Goal: Information Seeking & Learning: Find specific fact

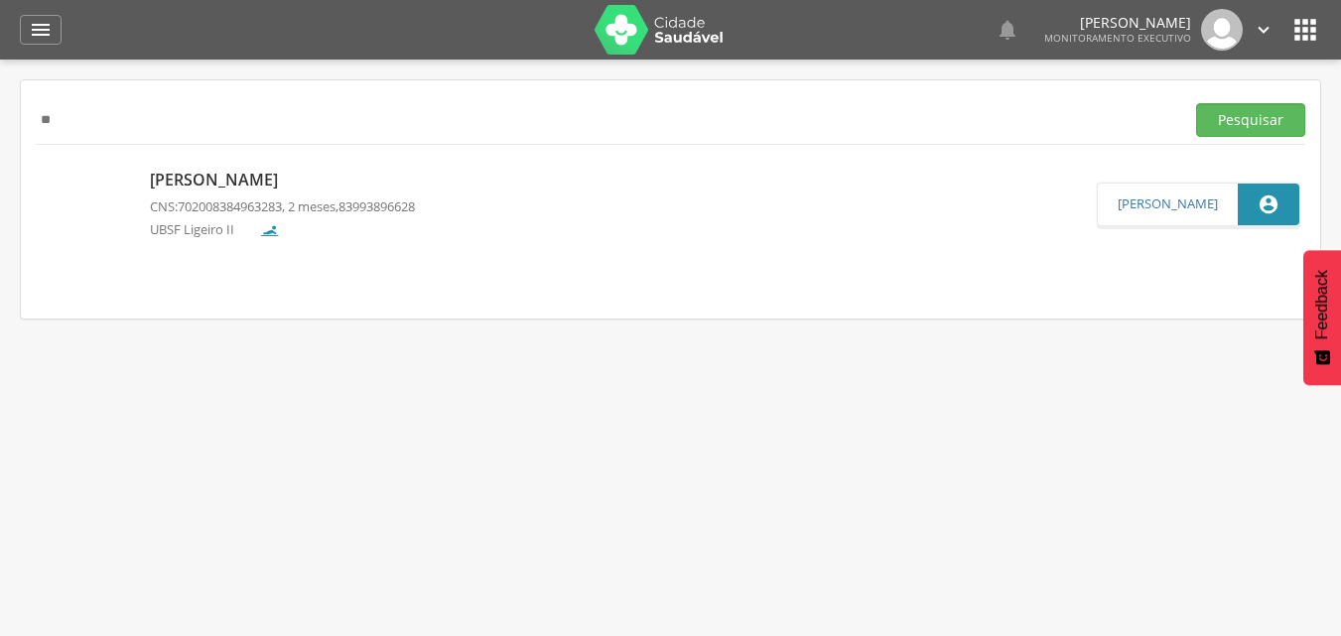
type input "*"
click at [1196, 103] on button "Pesquisar" at bounding box center [1250, 120] width 109 height 34
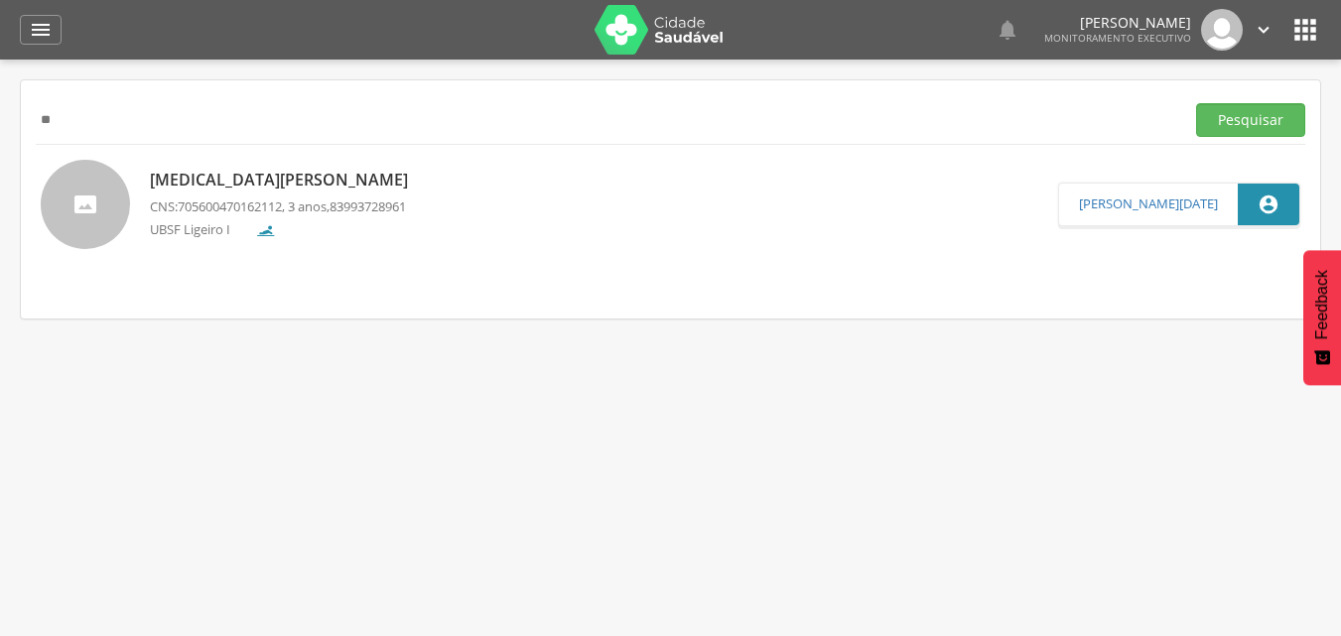
type input "*"
type input "**********"
click at [1196, 103] on button "Pesquisar" at bounding box center [1250, 120] width 109 height 34
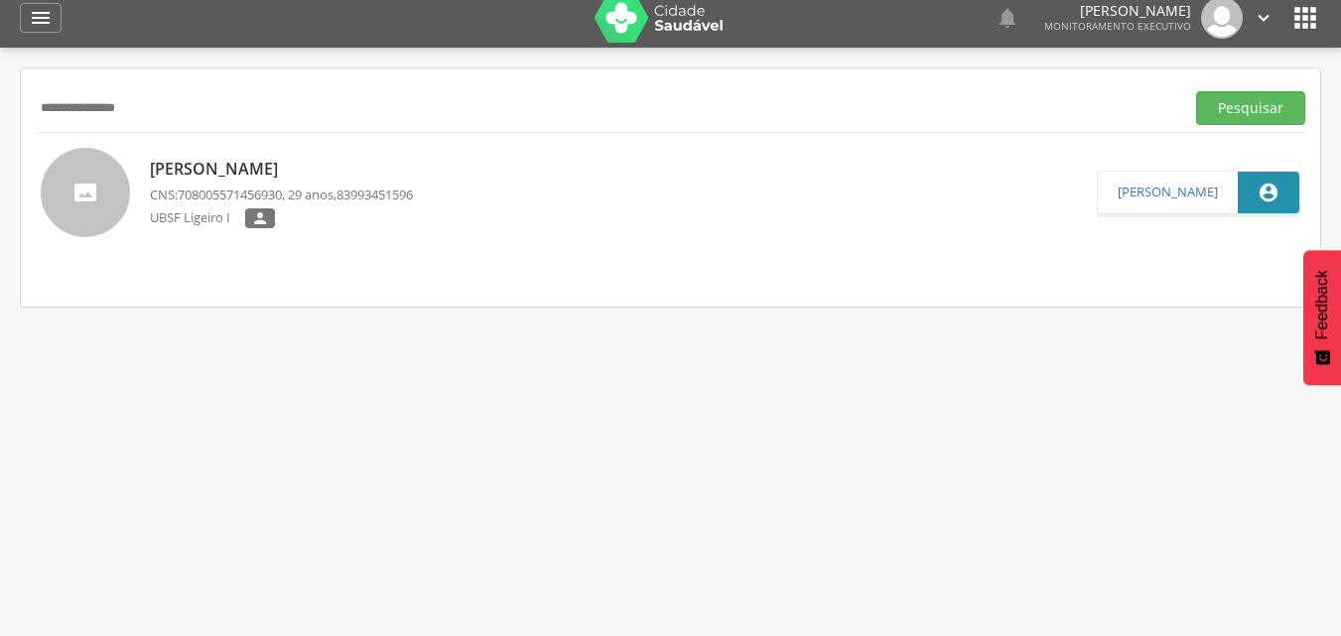
scroll to position [15, 0]
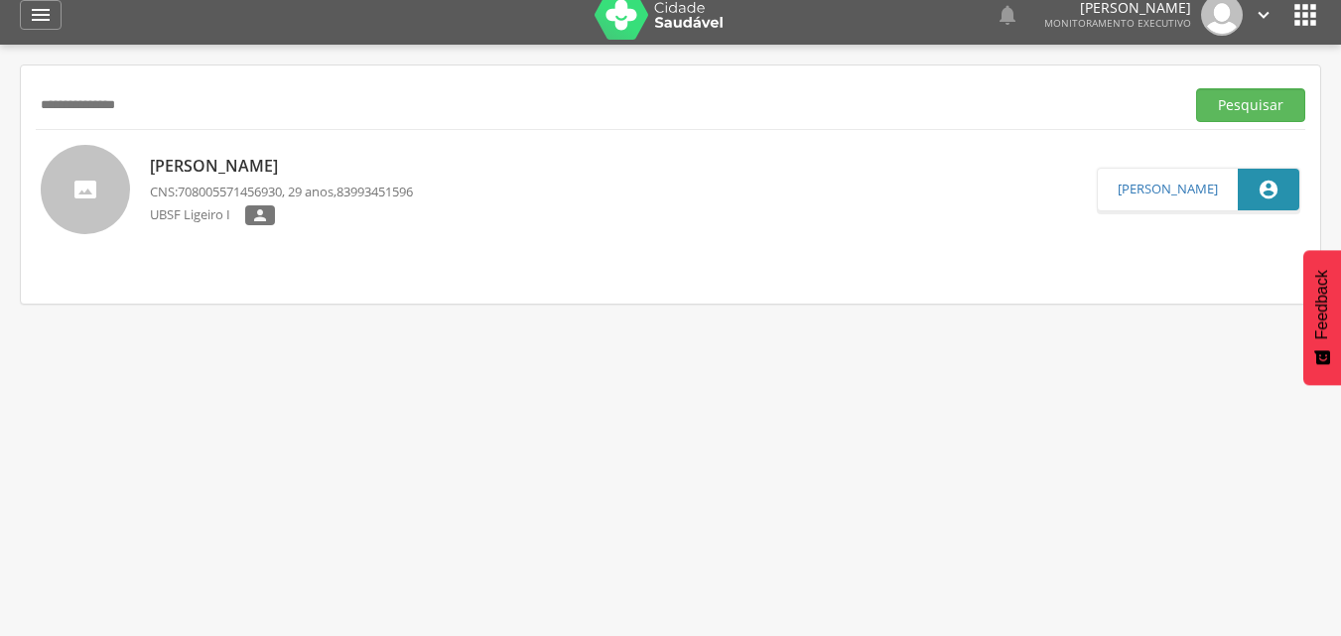
drag, startPoint x: 123, startPoint y: 310, endPoint x: 183, endPoint y: 329, distance: 62.8
click at [123, 310] on div " Supervisão  Distritos  Ubs Coordenador: - Queimadas / PB Intervalo de Tempo…" at bounding box center [670, 363] width 1341 height 636
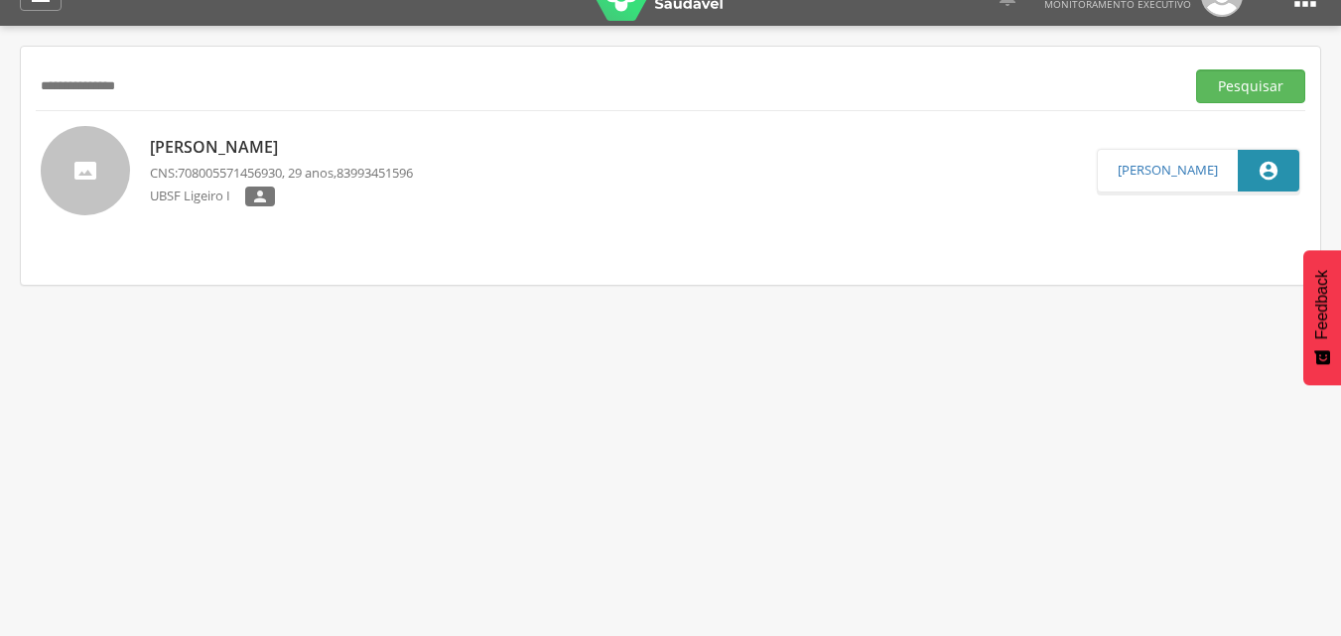
scroll to position [35, 0]
click at [257, 512] on div " Supervisão  Distritos  Ubs Coordenador: - Queimadas / PB Intervalo de Tempo…" at bounding box center [670, 343] width 1341 height 636
drag, startPoint x: 192, startPoint y: 81, endPoint x: 0, endPoint y: 81, distance: 191.5
click at [0, 81] on div " Supervisão  Distritos  Ubs Coordenador: - Queimadas / PB Intervalo de Tempo…" at bounding box center [670, 343] width 1341 height 636
type input "**********"
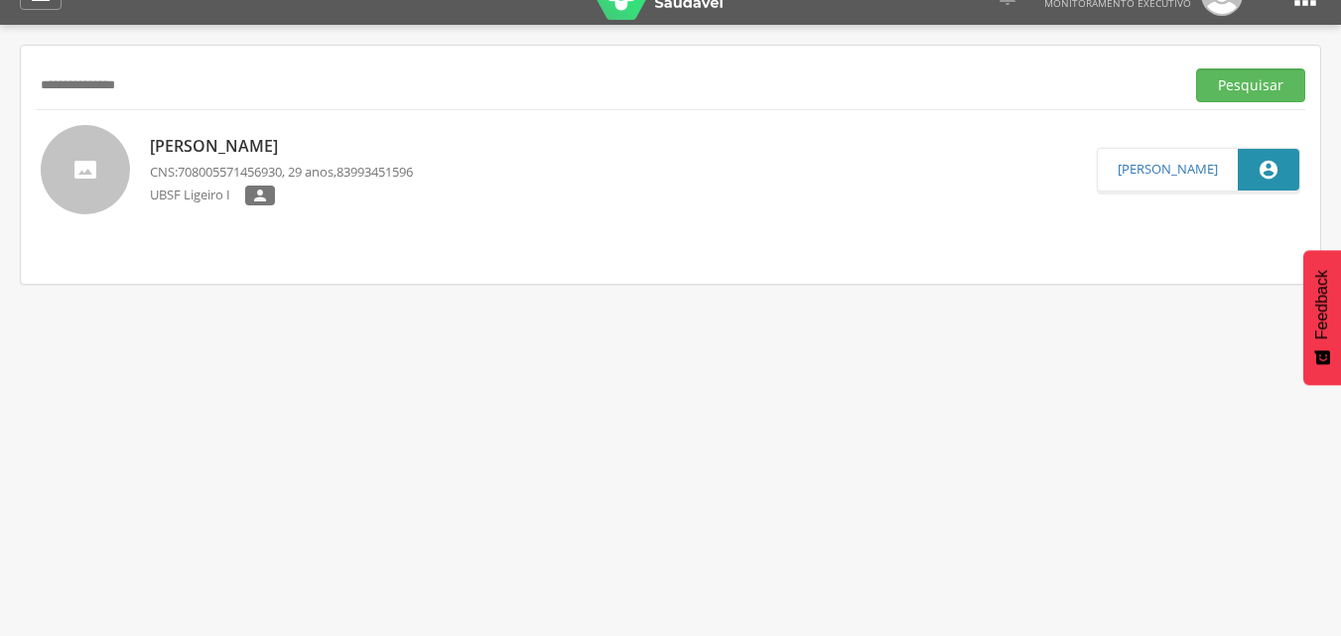
click at [1196, 68] on button "Pesquisar" at bounding box center [1250, 85] width 109 height 34
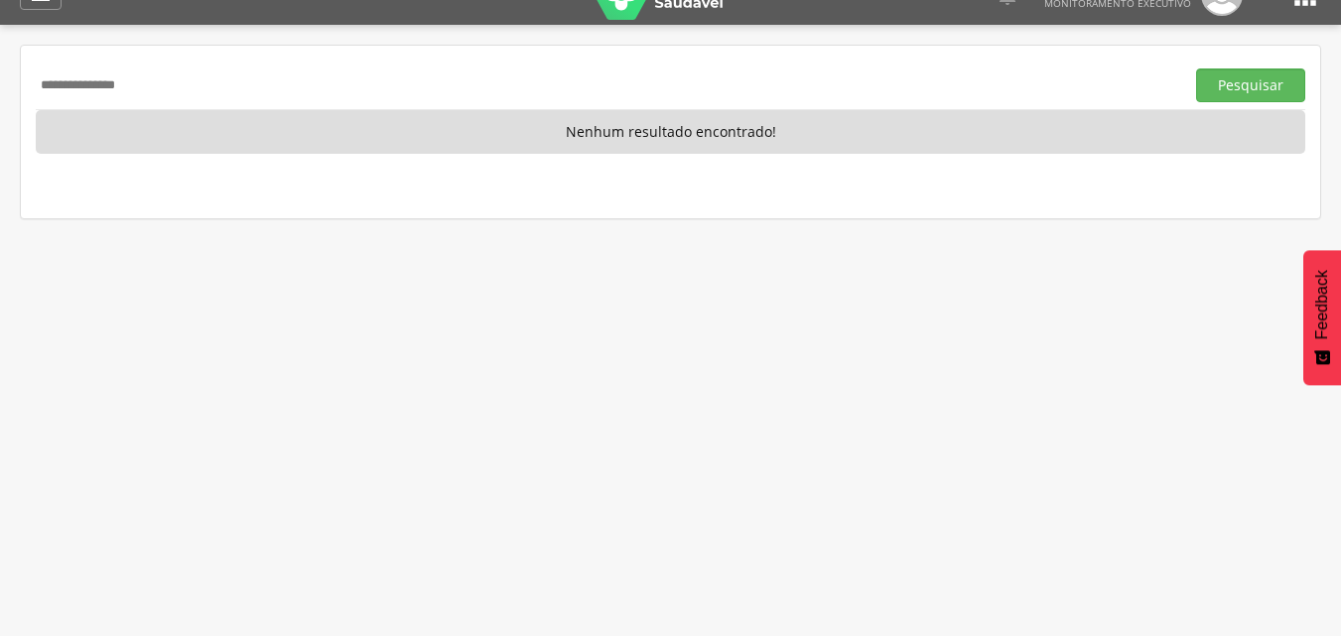
drag, startPoint x: 189, startPoint y: 74, endPoint x: 0, endPoint y: 73, distance: 188.6
click at [0, 73] on div " Supervisão  Distritos  Ubs Coordenador: - Queimadas / PB Intervalo de Tempo…" at bounding box center [670, 343] width 1341 height 636
type input "**********"
click at [1196, 68] on button "Pesquisar" at bounding box center [1250, 85] width 109 height 34
drag, startPoint x: 150, startPoint y: 79, endPoint x: 0, endPoint y: 87, distance: 150.1
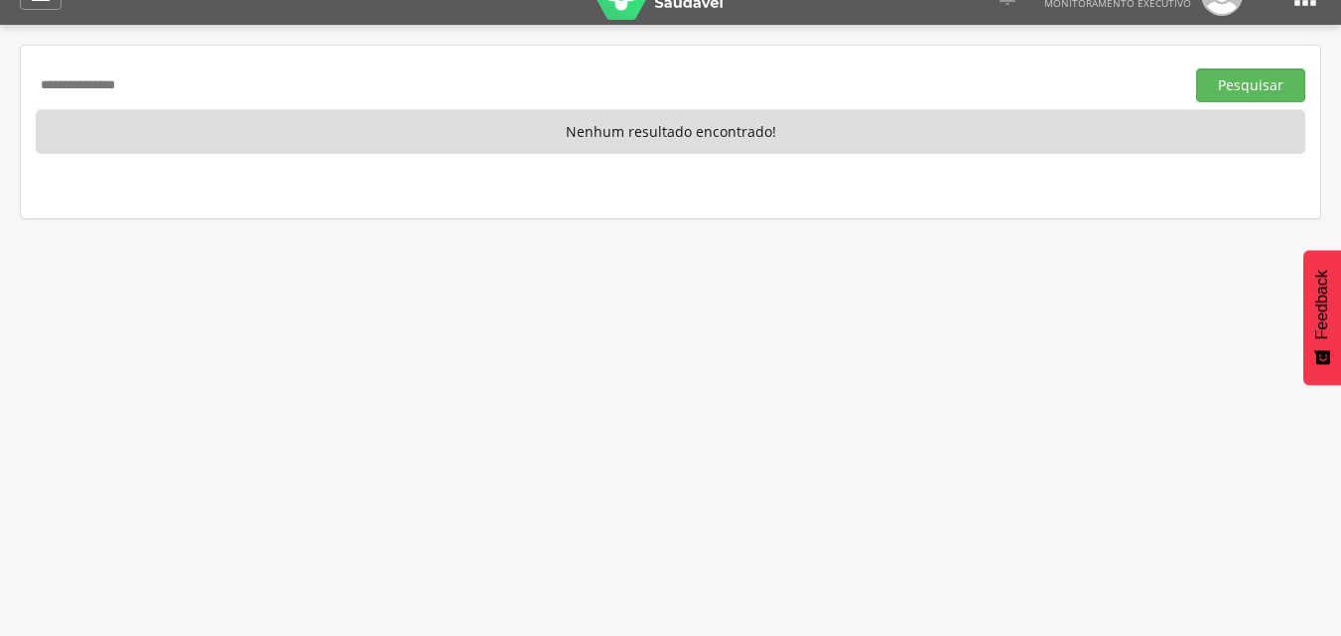
click at [0, 87] on div " Supervisão  Distritos  Ubs Coordenador: - Queimadas / PB Intervalo de Tempo…" at bounding box center [670, 343] width 1341 height 636
type input "****"
click at [245, 120] on p "Nenhum resultado encontrado!" at bounding box center [670, 132] width 1269 height 44
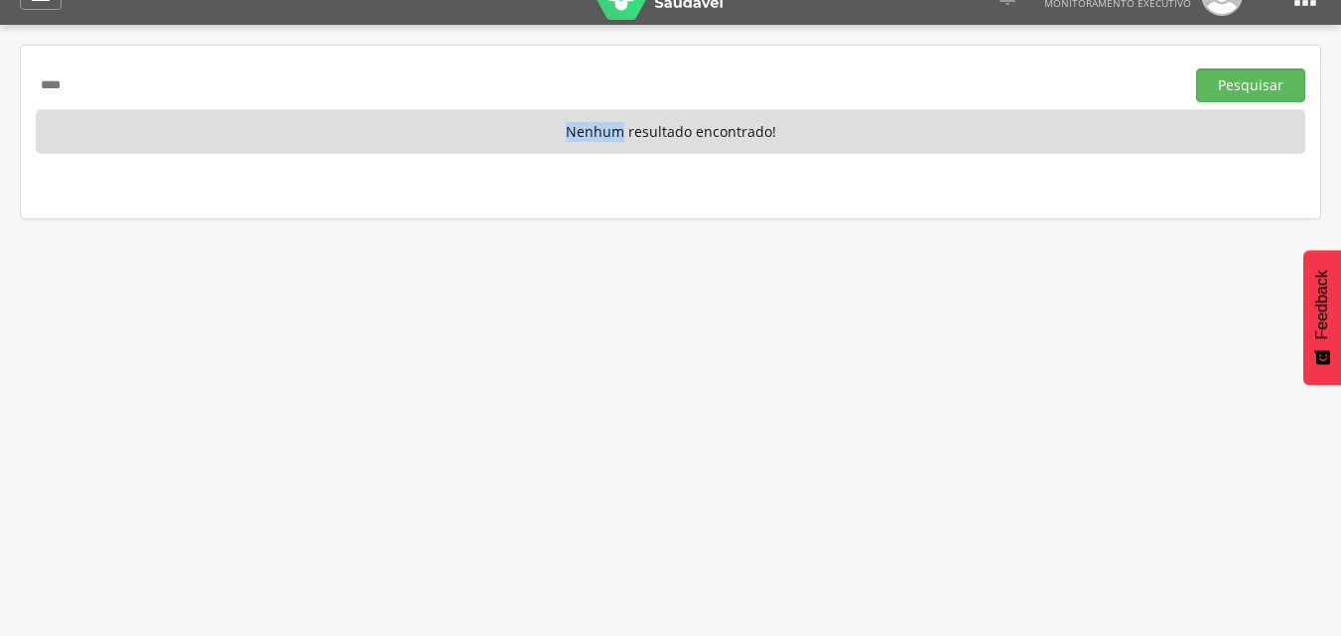
click at [245, 120] on p "Nenhum resultado encontrado!" at bounding box center [670, 132] width 1269 height 44
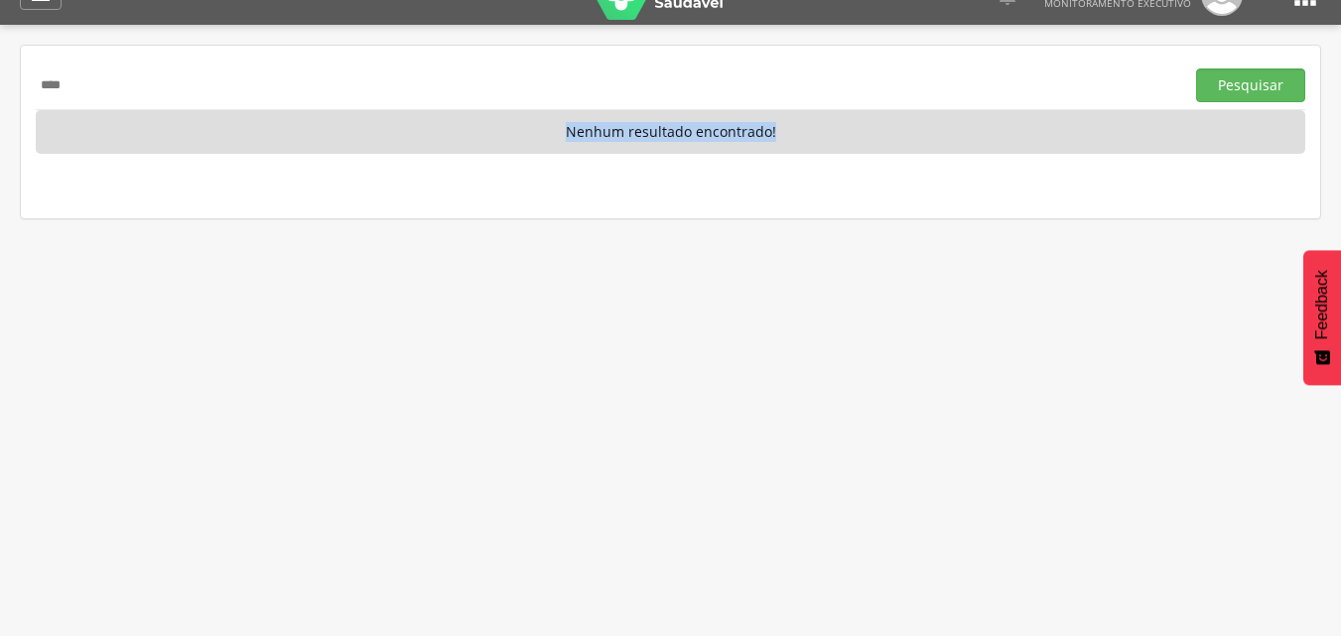
click at [245, 120] on p "Nenhum resultado encontrado!" at bounding box center [670, 132] width 1269 height 44
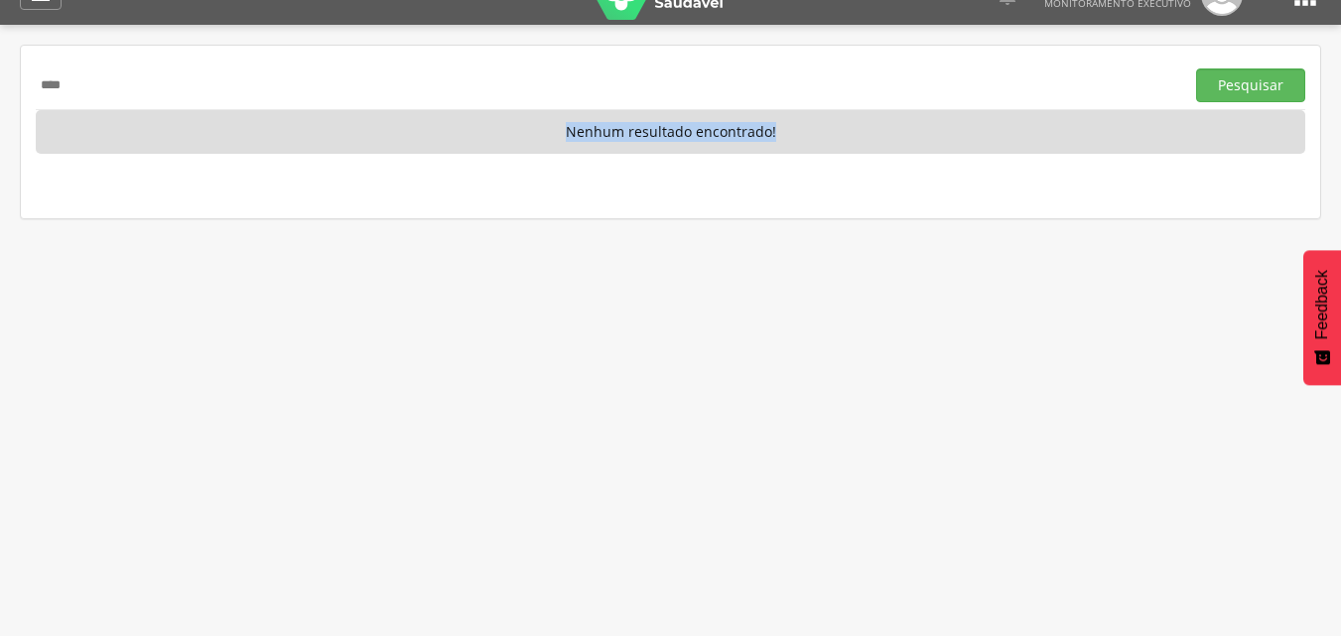
click at [245, 120] on p "Nenhum resultado encontrado!" at bounding box center [670, 132] width 1269 height 44
drag, startPoint x: 161, startPoint y: 98, endPoint x: 0, endPoint y: 96, distance: 160.8
click at [0, 96] on div " Supervisão  Distritos  Ubs Coordenador: - Queimadas / PB Intervalo de Tempo…" at bounding box center [670, 343] width 1341 height 636
type input "**********"
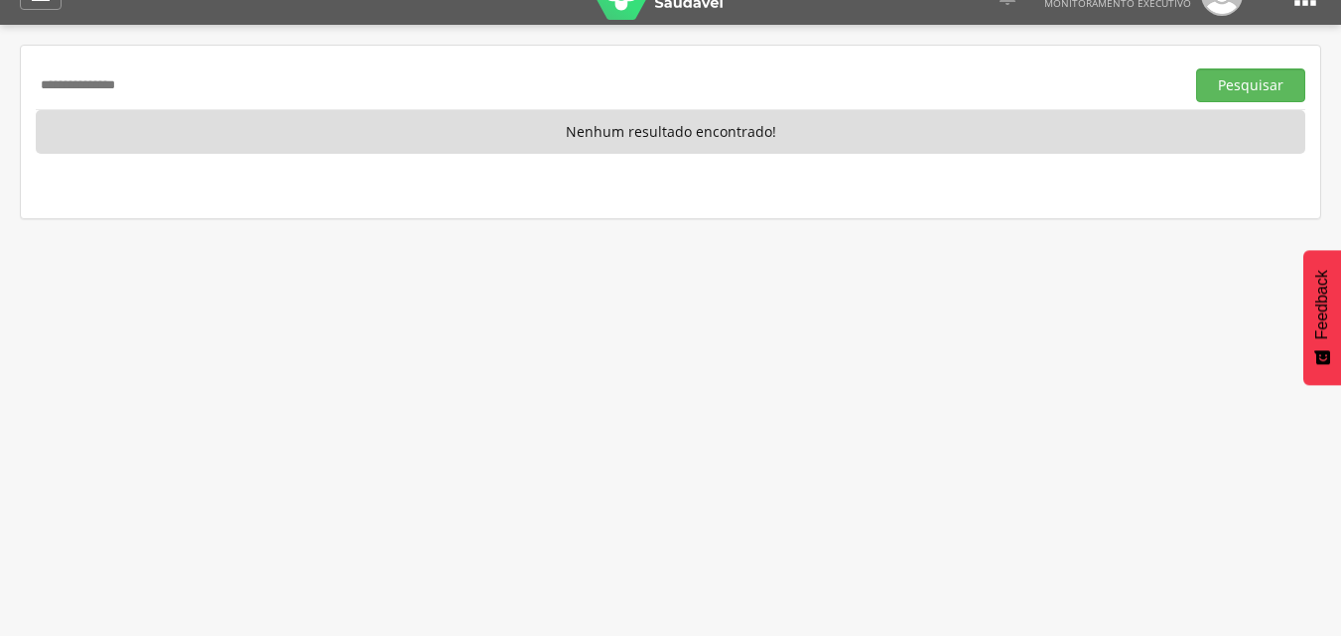
click at [1196, 68] on button "Pesquisar" at bounding box center [1250, 85] width 109 height 34
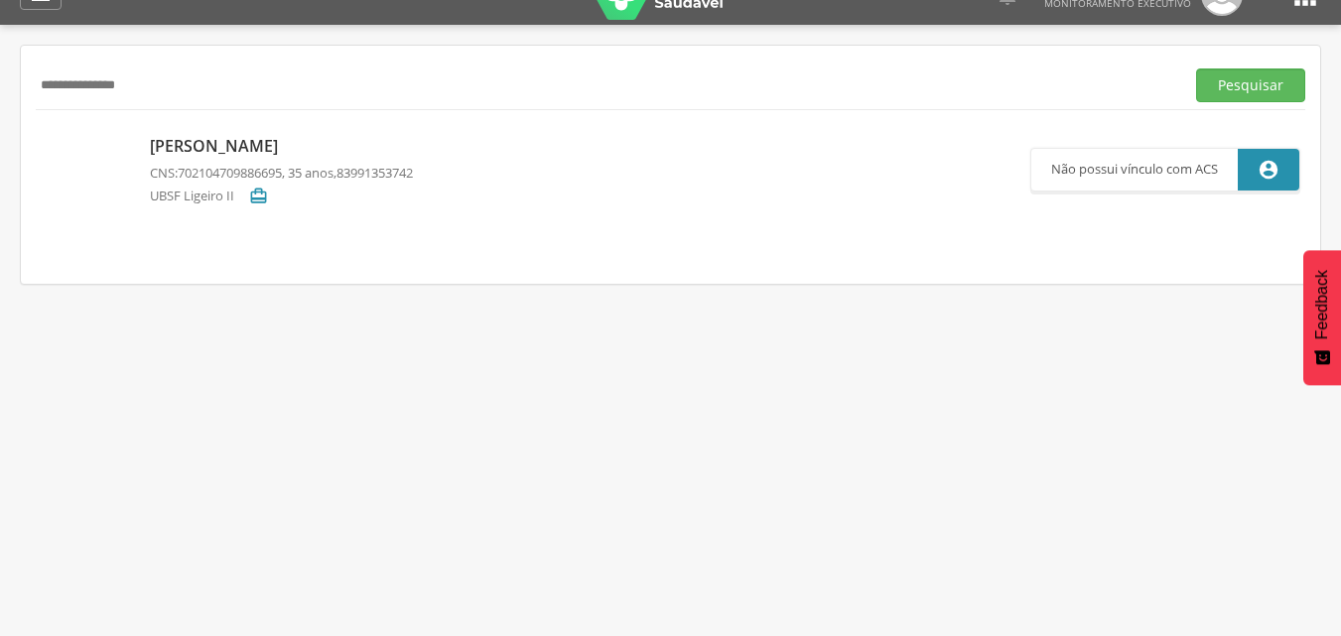
click at [266, 148] on p "[PERSON_NAME]" at bounding box center [281, 146] width 263 height 23
type input "**********"
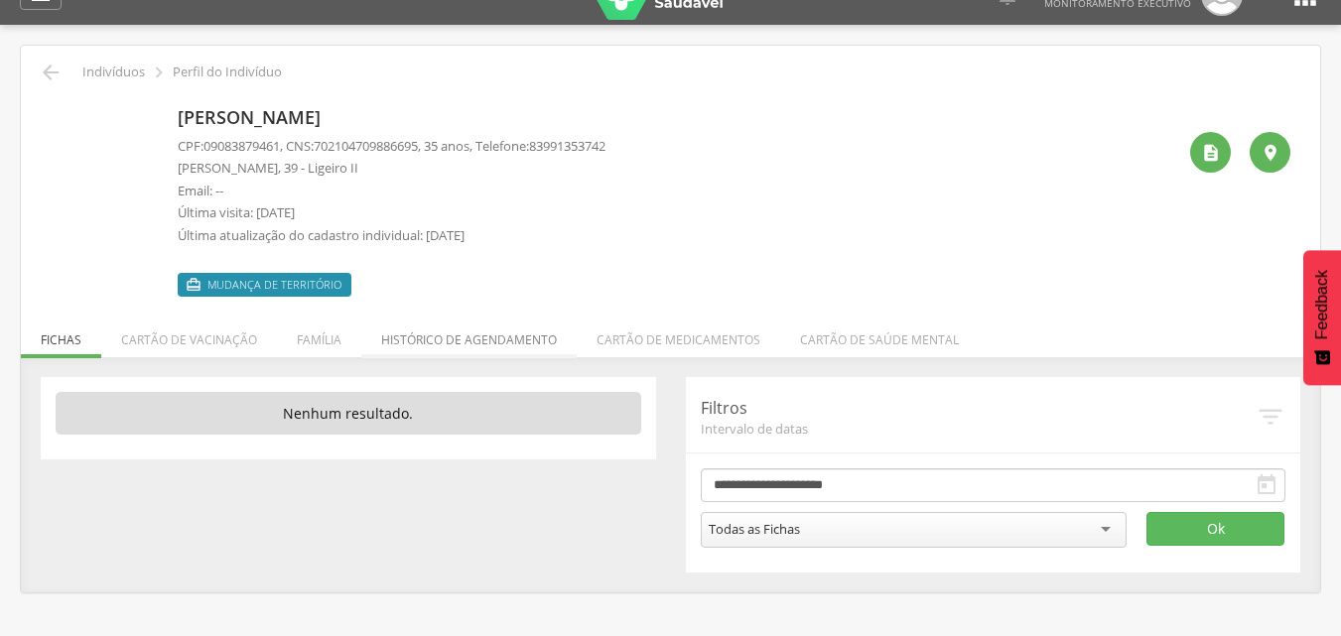
click at [426, 333] on li "Histórico de agendamento" at bounding box center [468, 335] width 215 height 47
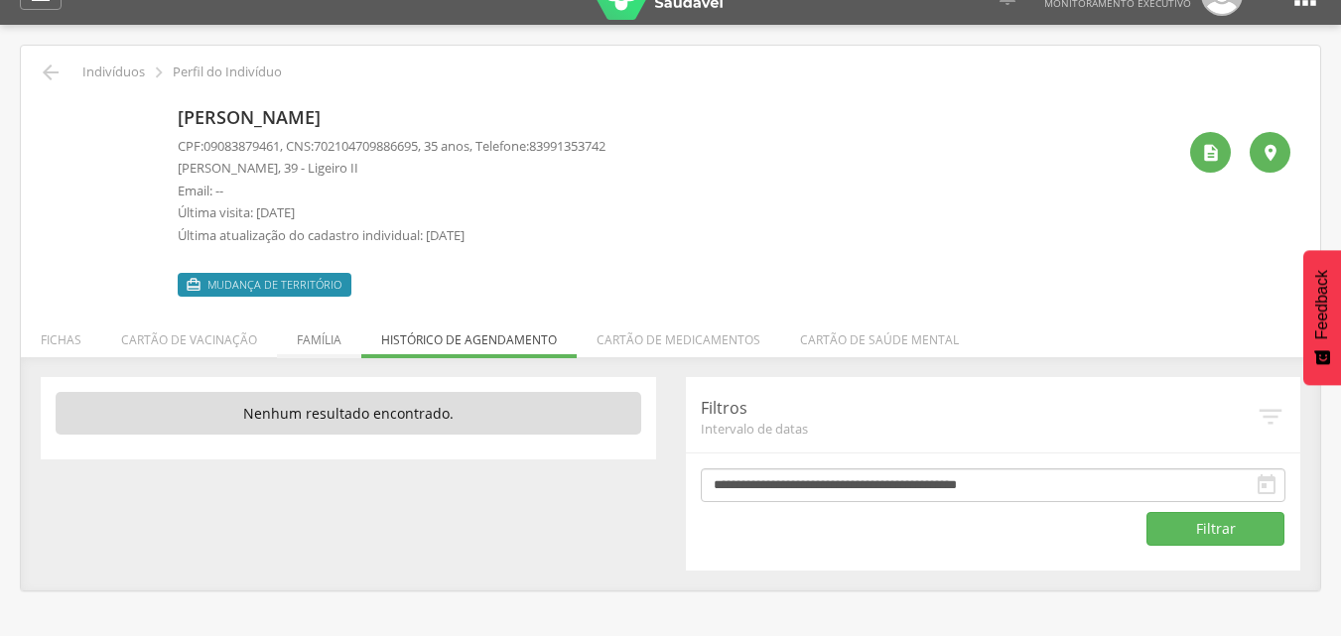
click at [308, 338] on li "Família" at bounding box center [319, 335] width 84 height 47
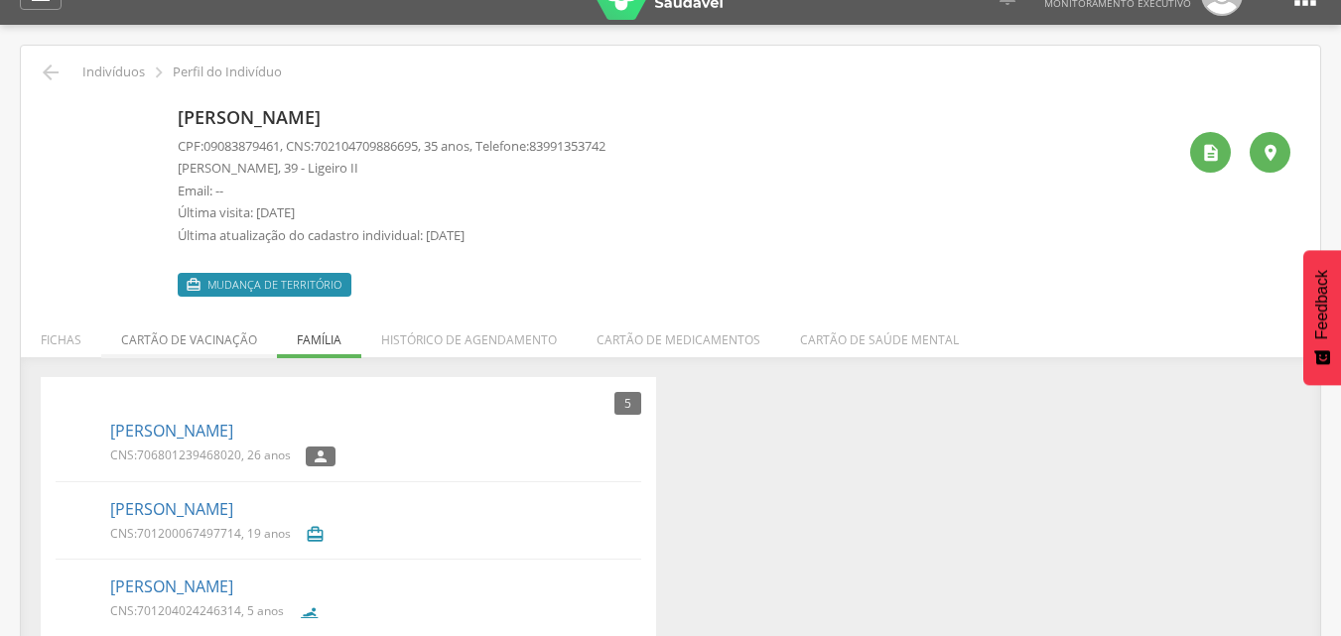
click at [209, 336] on li "Cartão de vacinação" at bounding box center [189, 335] width 176 height 47
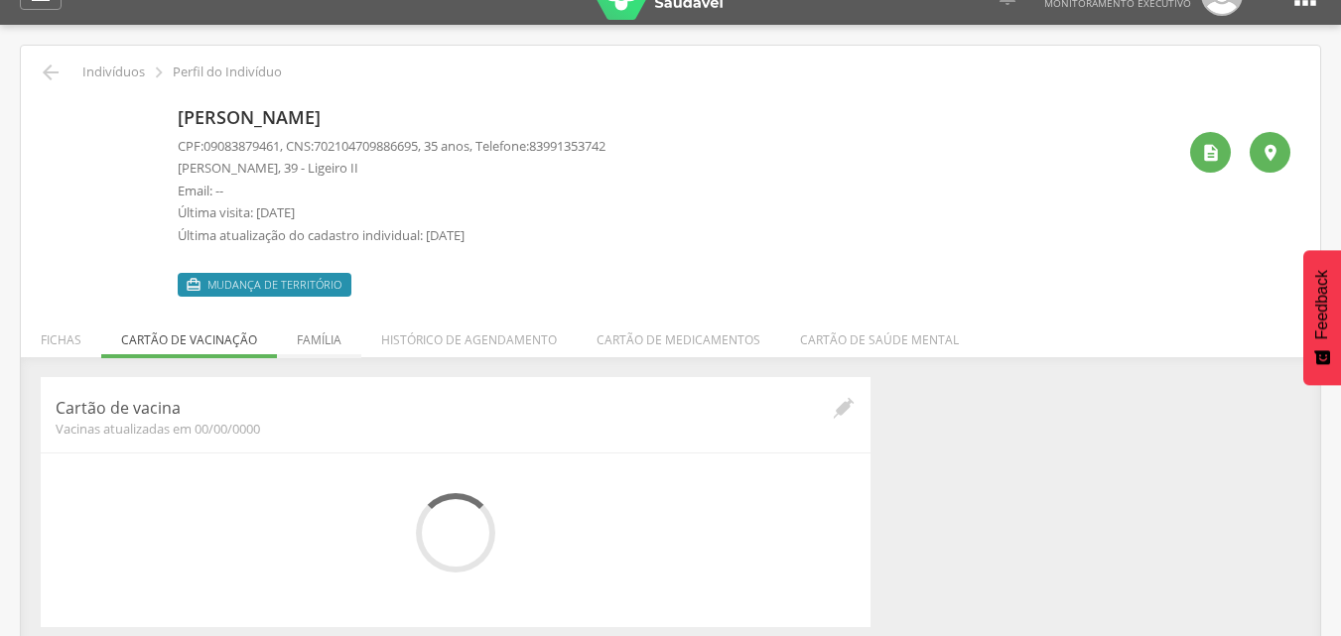
click at [319, 332] on li "Família" at bounding box center [319, 335] width 84 height 47
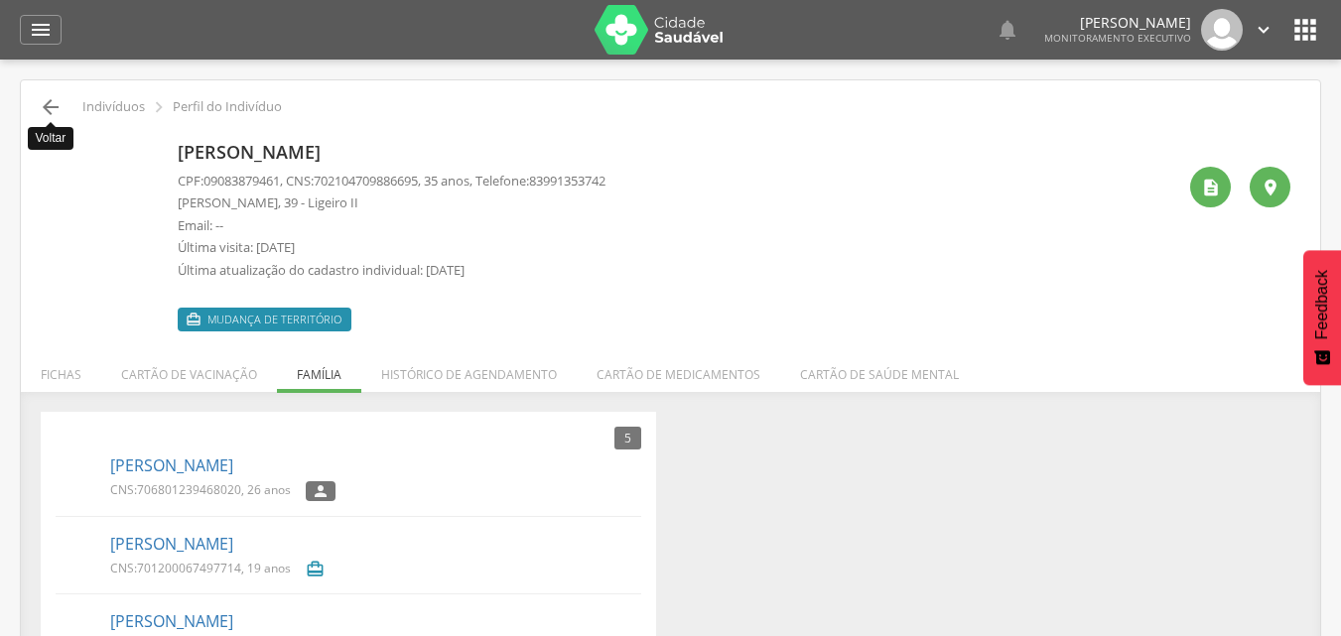
click at [49, 106] on icon "" at bounding box center [51, 107] width 24 height 24
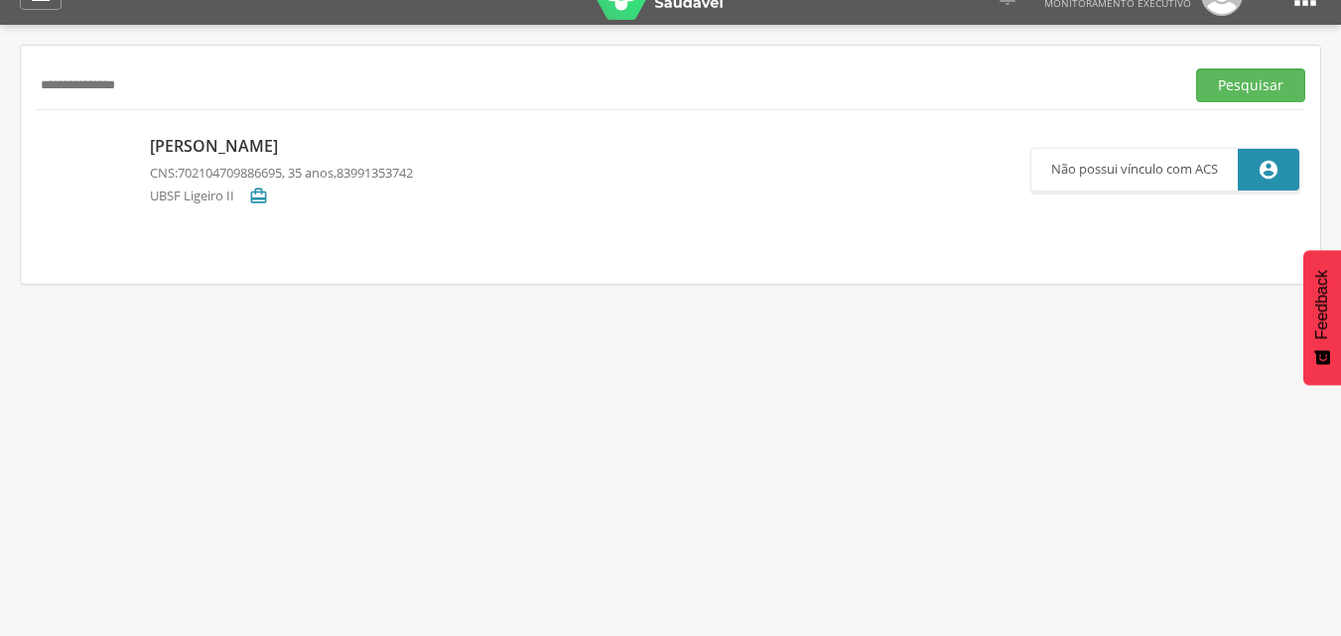
click at [275, 136] on p "[PERSON_NAME]" at bounding box center [281, 146] width 263 height 23
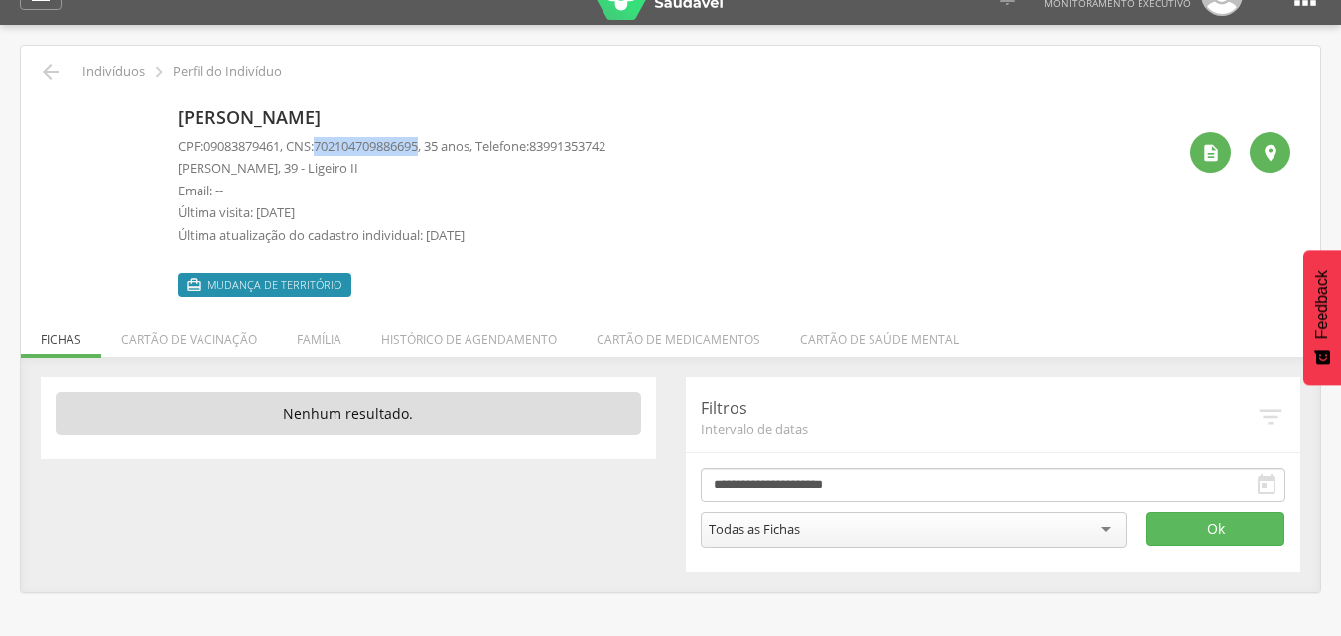
drag, startPoint x: 435, startPoint y: 146, endPoint x: 326, endPoint y: 147, distance: 109.2
click at [326, 147] on span "702104709886695" at bounding box center [366, 146] width 104 height 18
copy span "702104709886695"
